Goal: Task Accomplishment & Management: Manage account settings

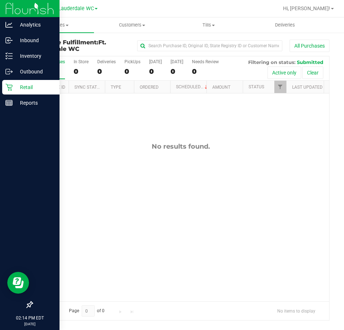
click at [14, 88] on p "Retail" at bounding box center [35, 87] width 44 height 9
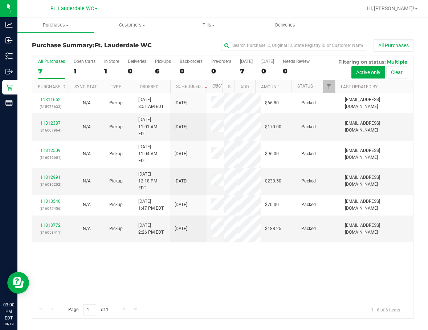
click at [48, 62] on div "All Purchases" at bounding box center [51, 61] width 27 height 5
click at [0, 0] on input "All Purchases 7" at bounding box center [0, 0] width 0 height 0
click at [43, 72] on div "6" at bounding box center [51, 71] width 27 height 8
click at [0, 0] on input "All Purchases 6" at bounding box center [0, 0] width 0 height 0
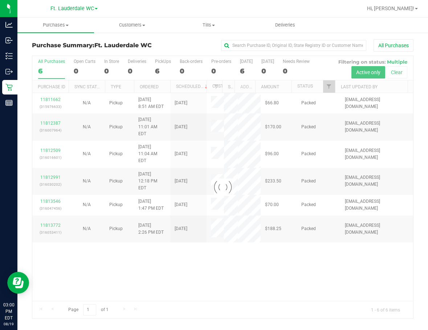
click at [41, 72] on div at bounding box center [222, 187] width 381 height 262
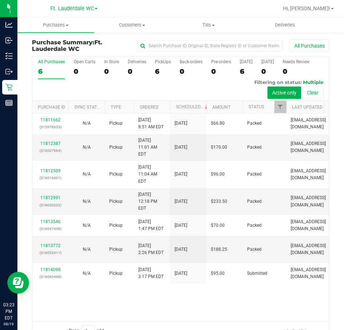
click at [227, 8] on div at bounding box center [204, 8] width 149 height 14
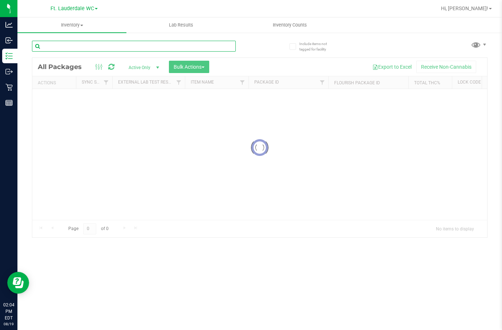
click at [90, 46] on input "text" at bounding box center [134, 46] width 204 height 11
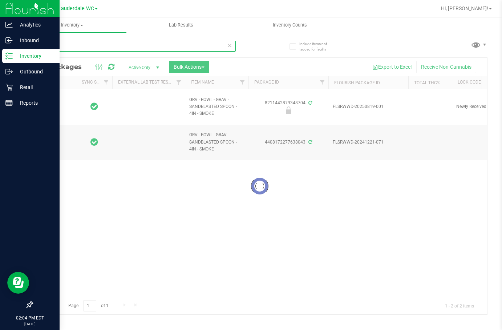
type input "smoke"
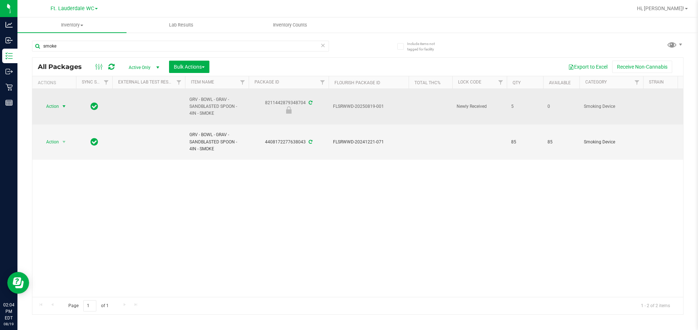
click at [45, 109] on span "Action" at bounding box center [50, 106] width 20 height 10
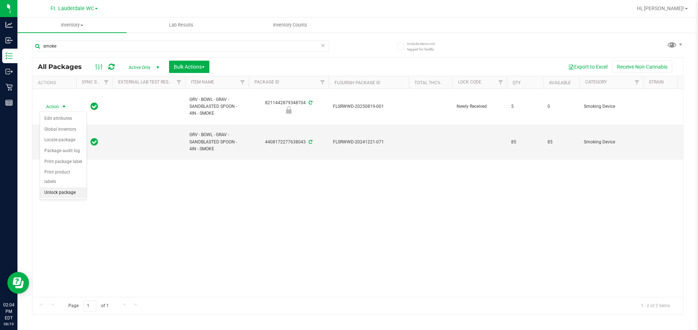
click at [57, 187] on li "Unlock package" at bounding box center [63, 192] width 47 height 11
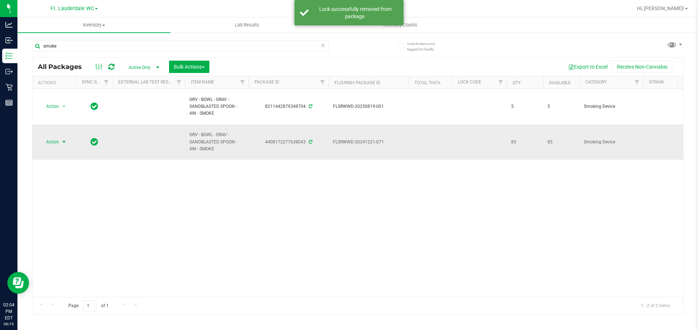
click at [61, 140] on span "select" at bounding box center [64, 142] width 6 height 6
click at [64, 154] on li "Adjust qty" at bounding box center [68, 154] width 56 height 11
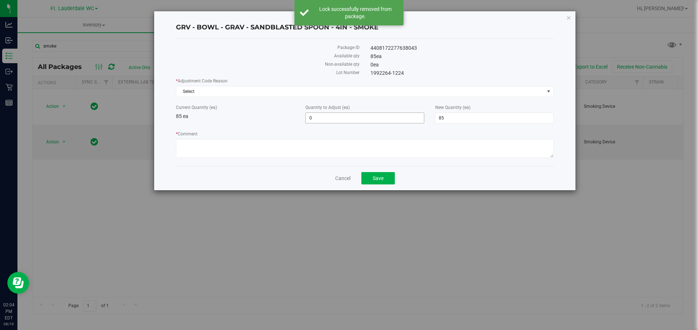
click at [322, 121] on span "0 0" at bounding box center [364, 118] width 118 height 11
click at [322, 121] on input "0" at bounding box center [365, 118] width 118 height 10
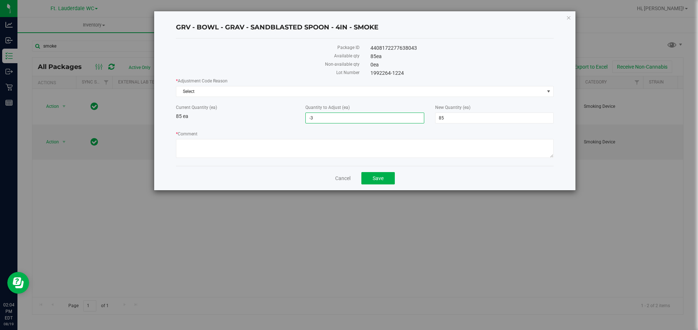
type input "-30"
type input "55"
click at [295, 95] on span "Select" at bounding box center [360, 91] width 368 height 10
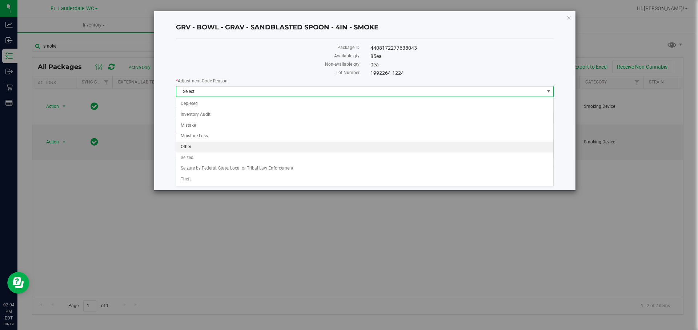
click at [239, 147] on li "Other" at bounding box center [364, 147] width 377 height 11
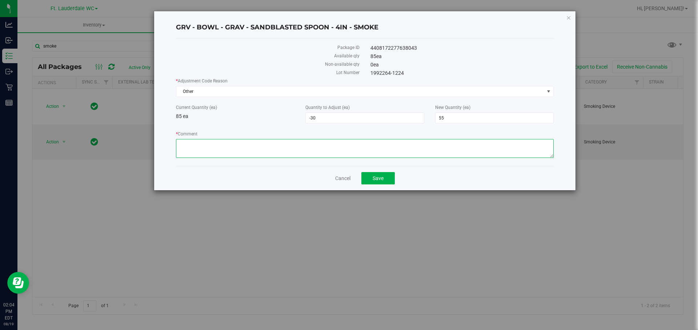
click at [239, 147] on textarea "* Comment" at bounding box center [364, 148] width 377 height 19
type textarea "We do have 85 bowls. 30 are sandblasted and the 55 are regular"
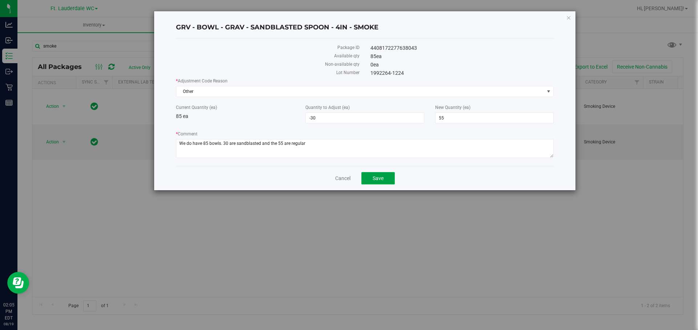
click at [376, 183] on button "Save" at bounding box center [377, 178] width 33 height 12
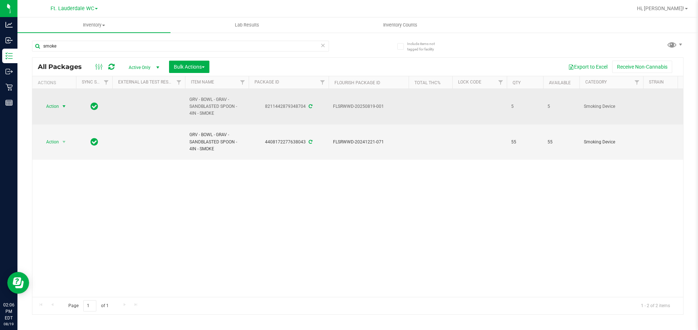
click at [59, 110] on span "Action" at bounding box center [50, 106] width 20 height 10
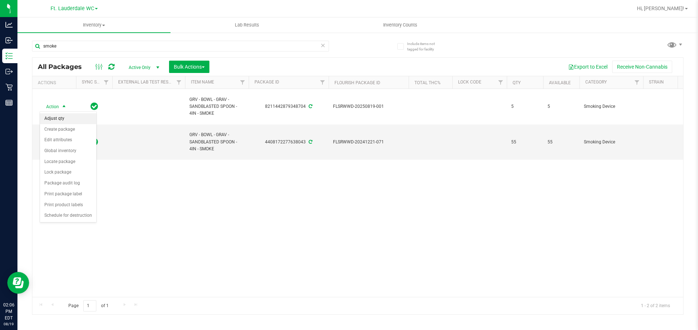
click at [69, 120] on li "Adjust qty" at bounding box center [68, 118] width 56 height 11
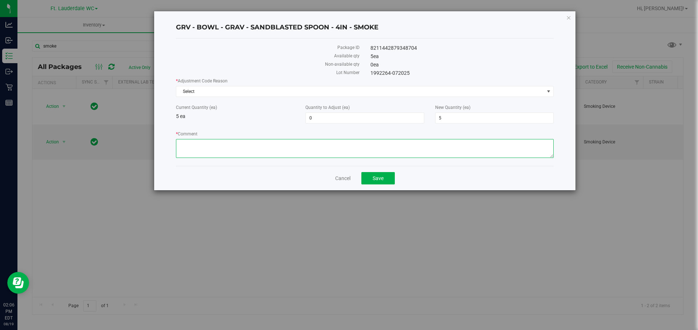
click at [281, 148] on textarea "* Comment" at bounding box center [364, 148] width 377 height 19
paste textarea "33325-0000"
click at [227, 142] on textarea "* Comment" at bounding box center [364, 148] width 377 height 19
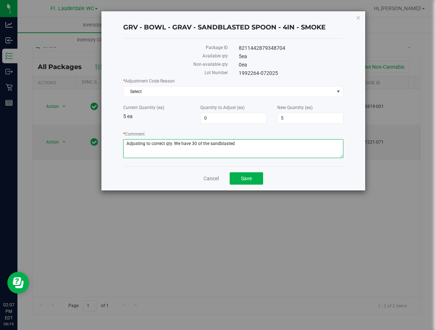
click at [293, 150] on textarea "* Comment" at bounding box center [233, 148] width 220 height 19
type textarea "Adjusting to correct qty. We have 30 of the sandblasted and 55 regular bowls. W…"
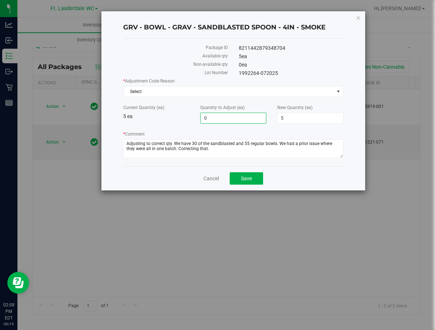
click at [245, 122] on span "0 0" at bounding box center [233, 118] width 66 height 11
click at [245, 122] on input "0" at bounding box center [233, 118] width 65 height 10
type input "25"
type input "30"
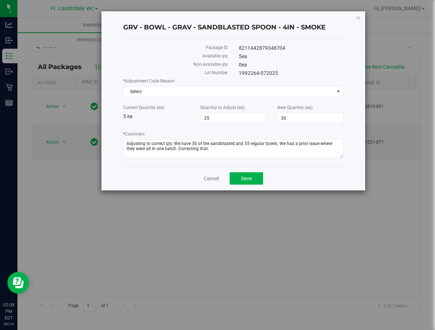
click at [289, 178] on div "Cancel Save" at bounding box center [233, 178] width 220 height 24
click at [214, 85] on div "* Adjustment Code Reason Select Select Depleted Inventory Audit Mistake Moistur…" at bounding box center [233, 87] width 220 height 19
click at [214, 86] on span "Select" at bounding box center [233, 91] width 220 height 11
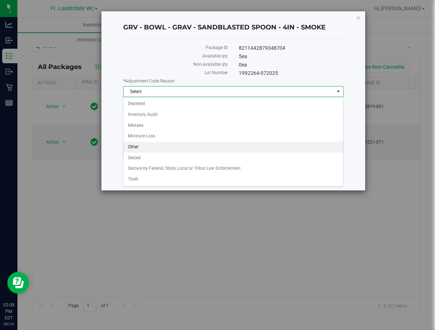
click at [152, 148] on li "Other" at bounding box center [233, 147] width 219 height 11
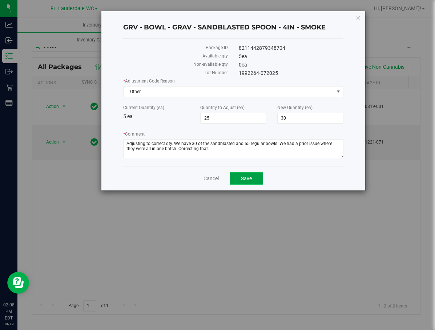
click at [242, 181] on span "Save" at bounding box center [246, 178] width 11 height 6
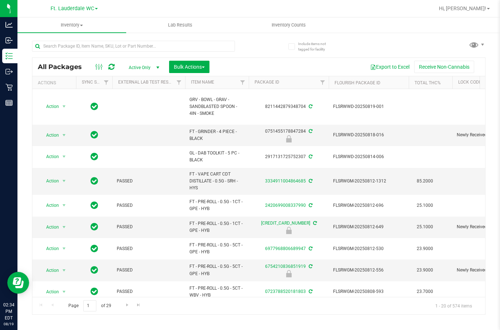
click at [142, 66] on span "Active Only" at bounding box center [142, 67] width 40 height 10
click at [139, 110] on li "All" at bounding box center [141, 111] width 39 height 11
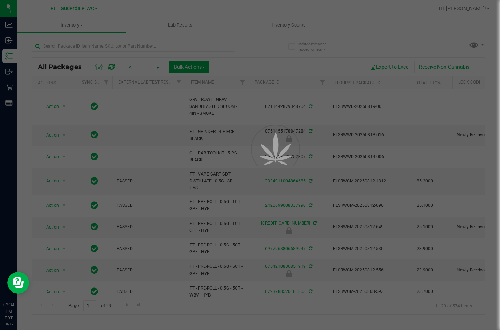
click at [134, 47] on div at bounding box center [250, 165] width 500 height 330
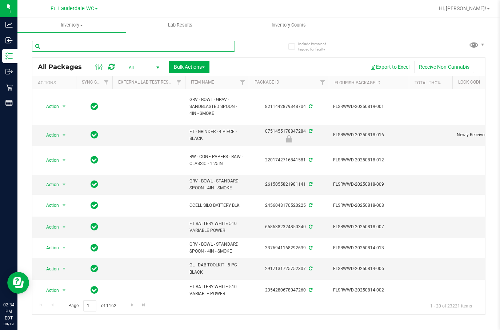
click at [134, 47] on input "text" at bounding box center [133, 46] width 203 height 11
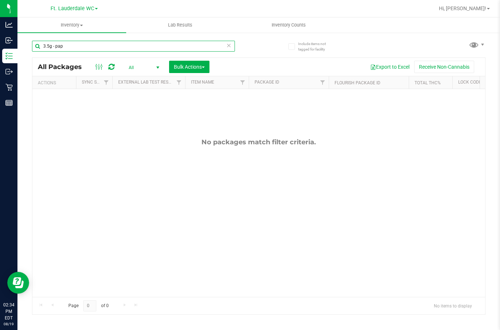
click at [114, 49] on input "3.5g - pap" at bounding box center [133, 46] width 203 height 11
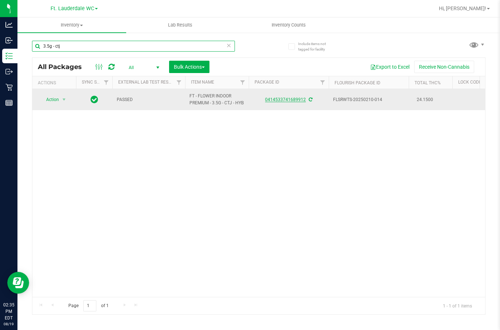
type input "3.5g - ctj"
click at [289, 99] on link "0414533741689912" at bounding box center [285, 99] width 41 height 5
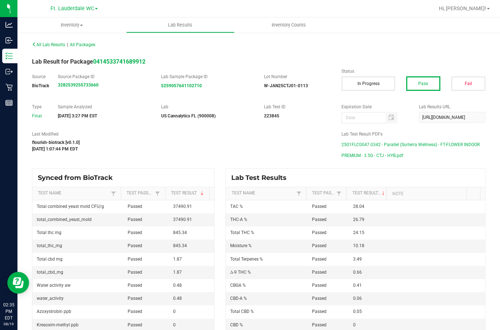
click at [434, 143] on span "2501FLC0047.0342 - Parallel (Surterra Wellness) - FT-FLOWER INDOOR PREMIUM - 3.…" at bounding box center [413, 150] width 144 height 22
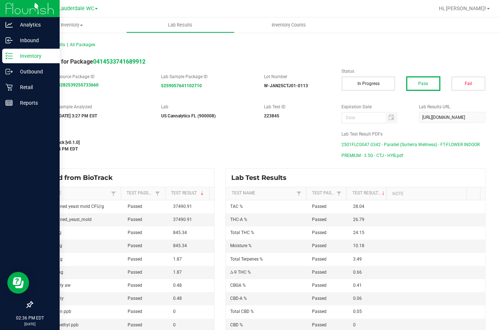
click at [12, 56] on line at bounding box center [10, 56] width 4 height 0
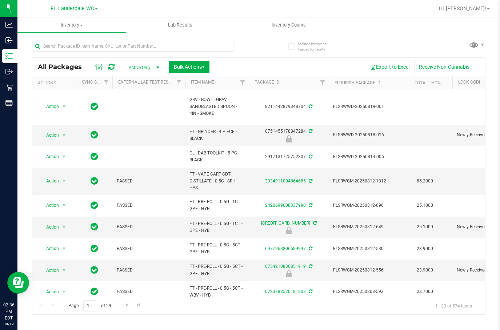
click at [133, 66] on span "Active Only" at bounding box center [142, 67] width 40 height 10
click at [137, 106] on li "All" at bounding box center [141, 111] width 39 height 11
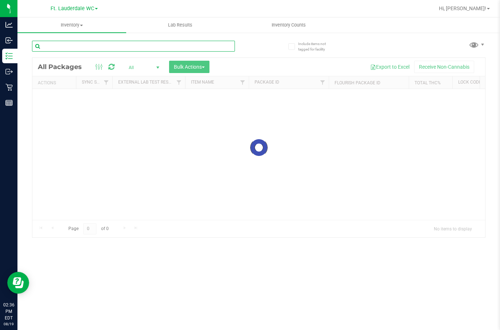
click at [106, 49] on input "text" at bounding box center [133, 46] width 203 height 11
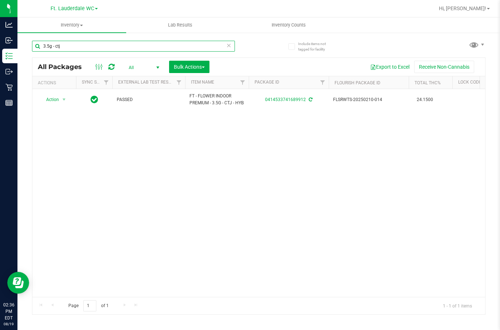
click at [130, 48] on input "3.5g - ctj" at bounding box center [133, 46] width 203 height 11
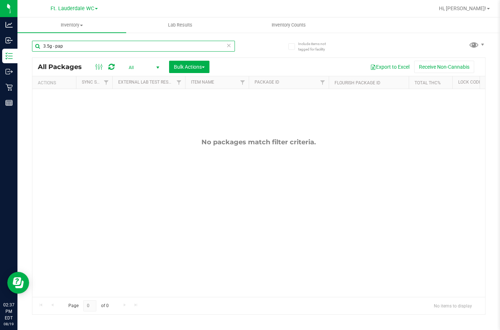
type input "3.5g - pap"
click at [153, 70] on span "All" at bounding box center [142, 67] width 40 height 10
click at [139, 124] on li "External" at bounding box center [141, 122] width 39 height 11
click at [133, 64] on span "All" at bounding box center [142, 67] width 40 height 10
click at [147, 90] on li "Lab Samples" at bounding box center [141, 90] width 39 height 11
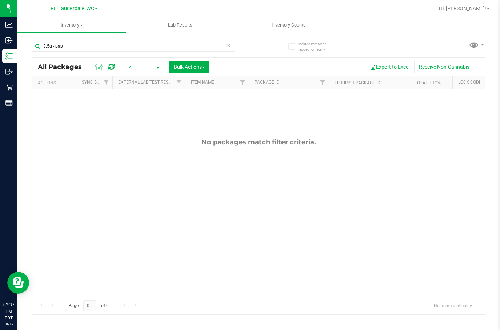
click at [138, 65] on span "All" at bounding box center [142, 67] width 40 height 10
click at [144, 100] on li "Locked" at bounding box center [141, 101] width 39 height 11
click at [137, 69] on div at bounding box center [258, 186] width 452 height 256
click at [137, 69] on span "Locked" at bounding box center [142, 67] width 40 height 10
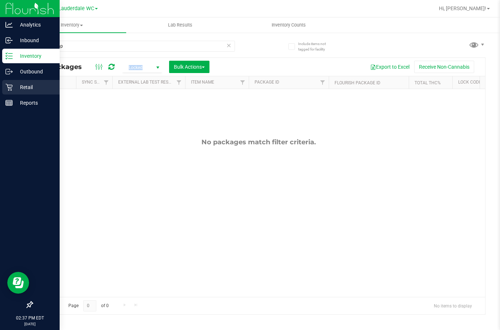
click at [13, 91] on p "Retail" at bounding box center [35, 87] width 44 height 9
